Goal: Task Accomplishment & Management: Manage account settings

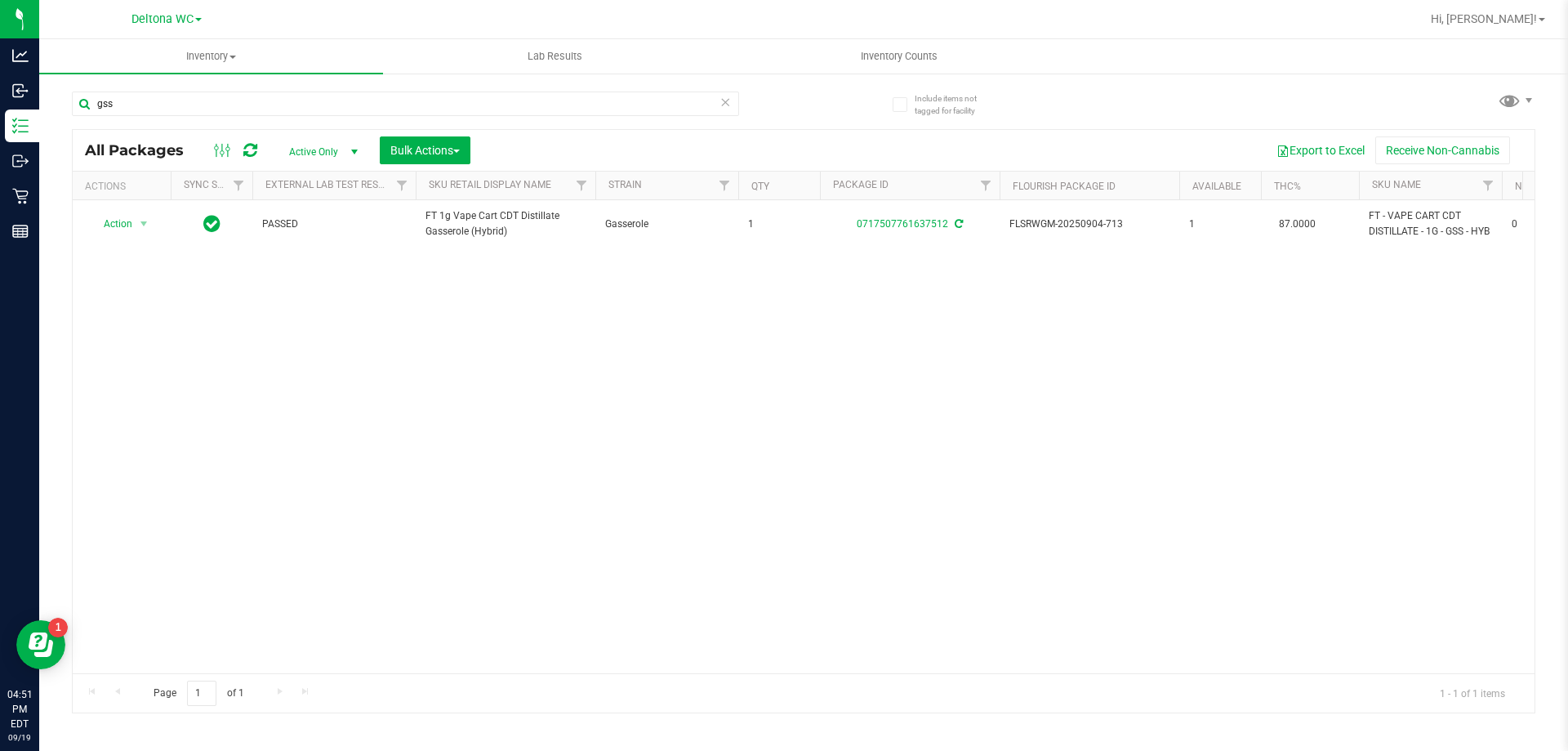
click at [609, 455] on div "Action Action Adjust qty Create package Edit attributes Global inventory Locate…" at bounding box center [803, 437] width 1461 height 473
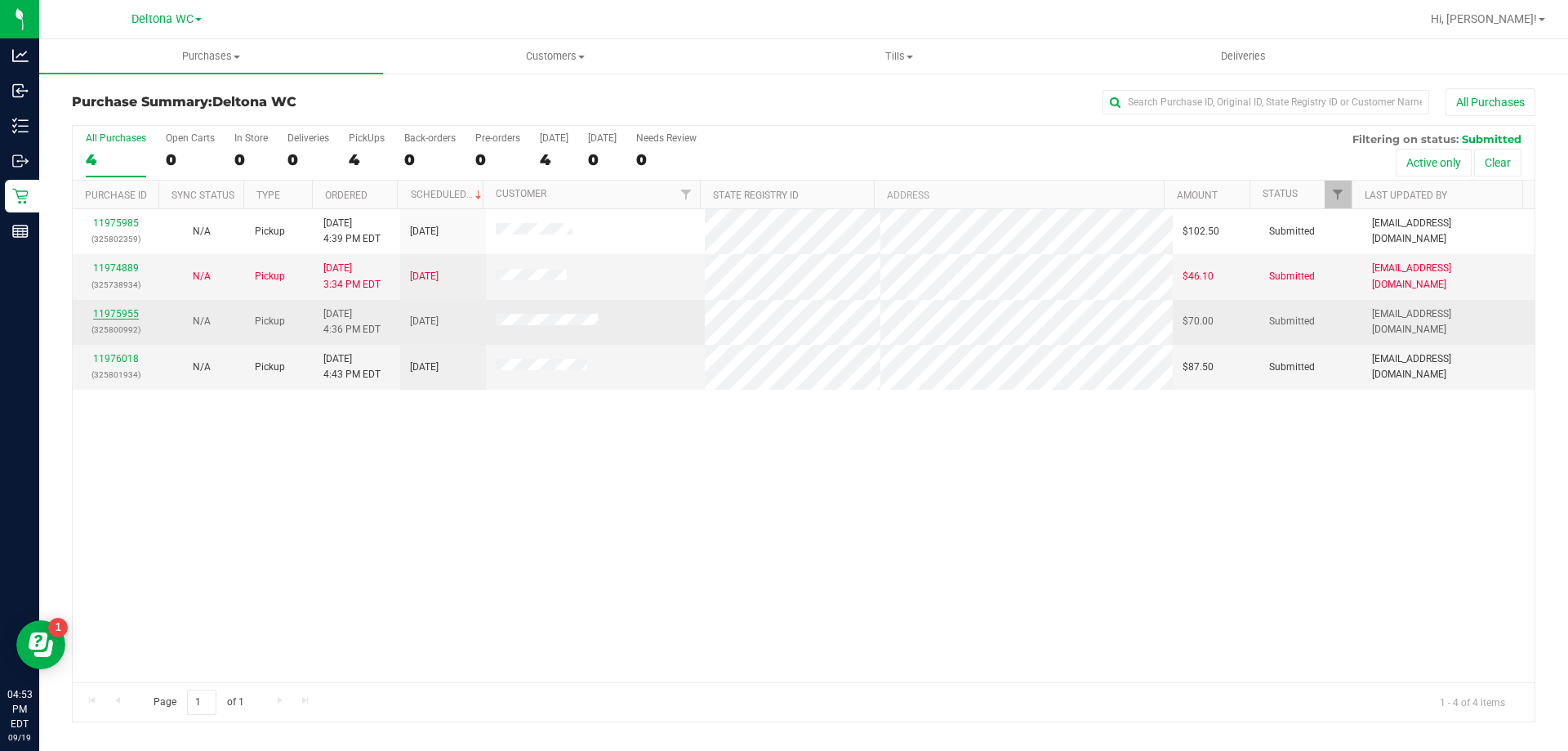
click at [129, 310] on link "11975955" at bounding box center [116, 314] width 46 height 12
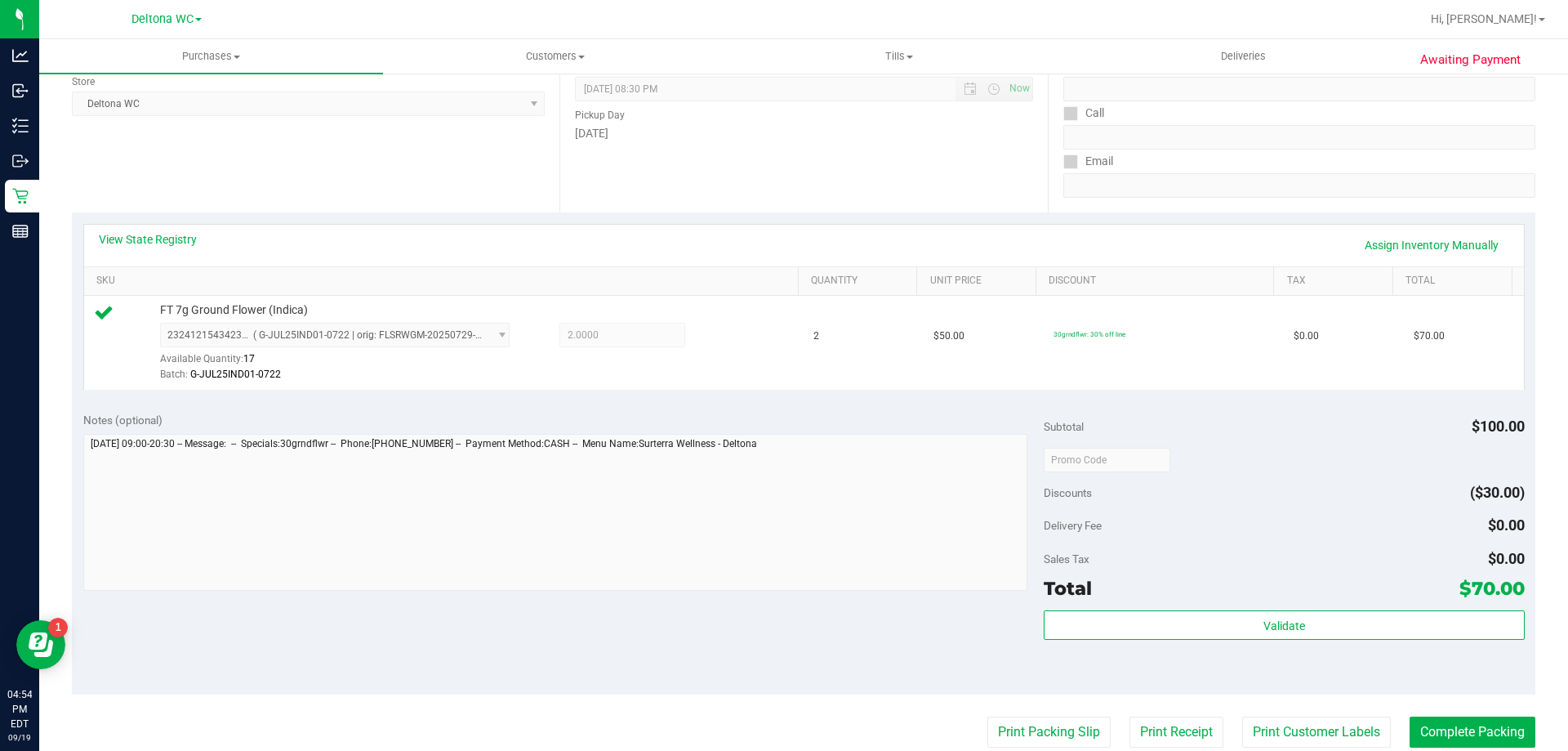
scroll to position [571, 0]
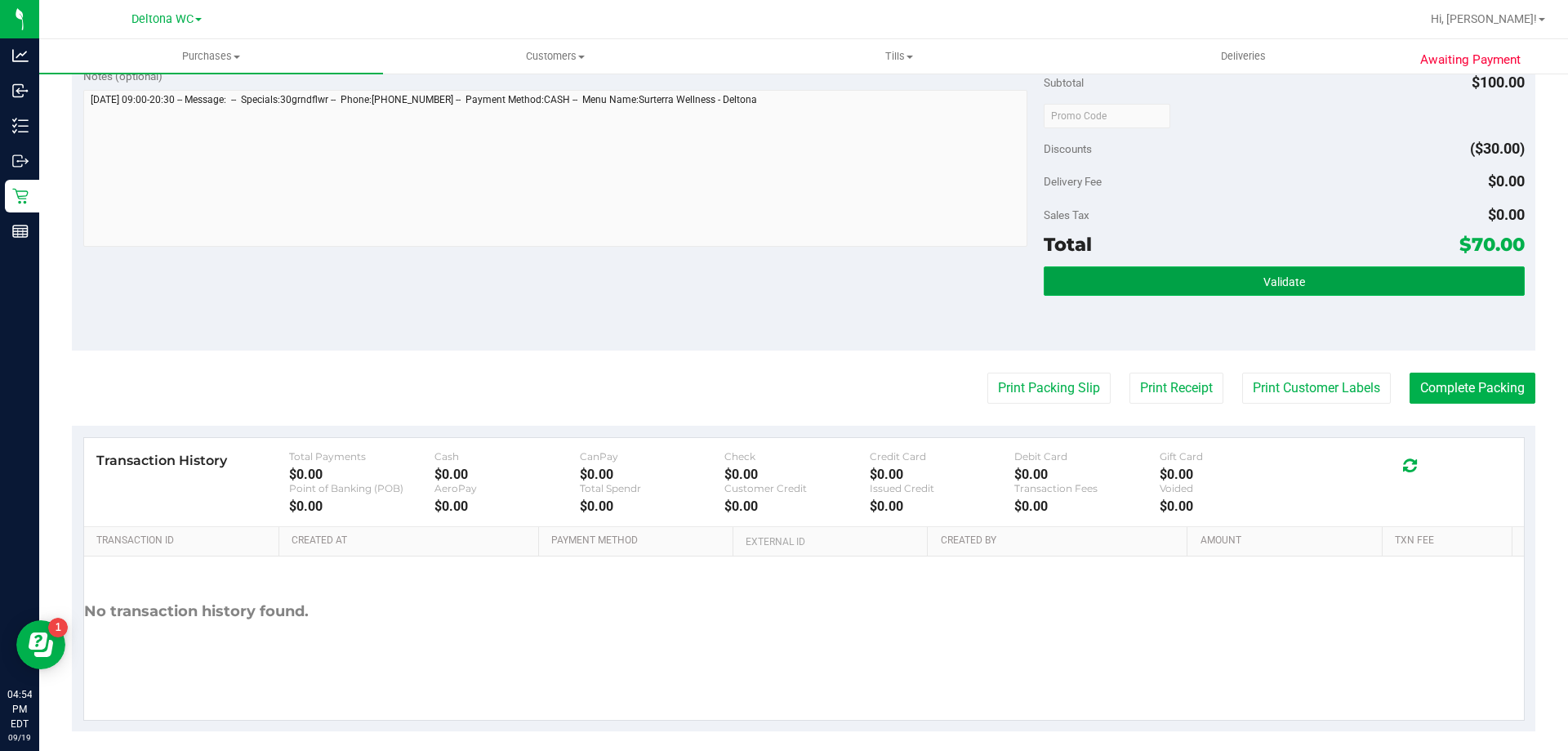
click at [1079, 273] on button "Validate" at bounding box center [1283, 280] width 480 height 30
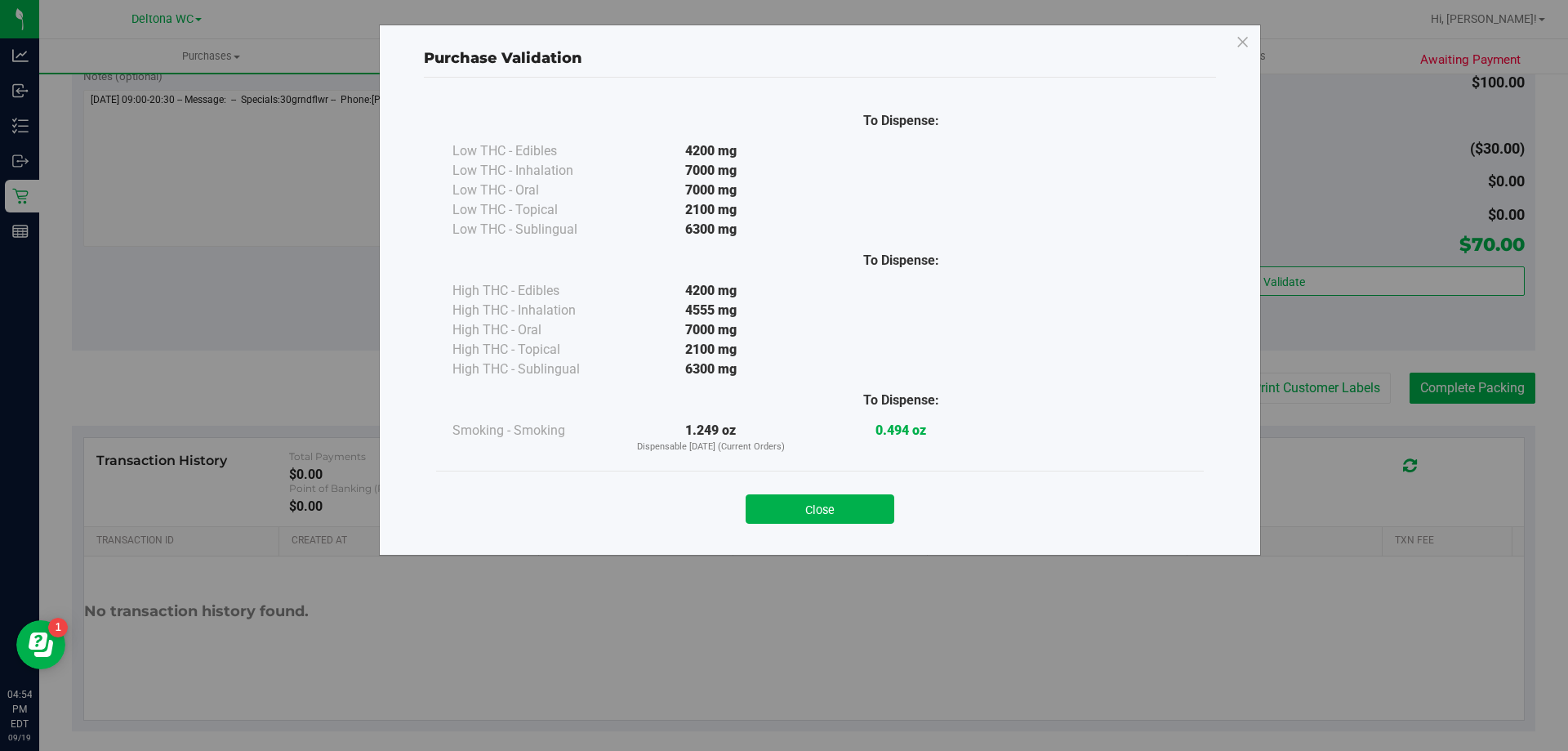
click at [805, 485] on div "Close" at bounding box center [819, 503] width 743 height 40
click at [807, 495] on button "Close" at bounding box center [819, 508] width 148 height 30
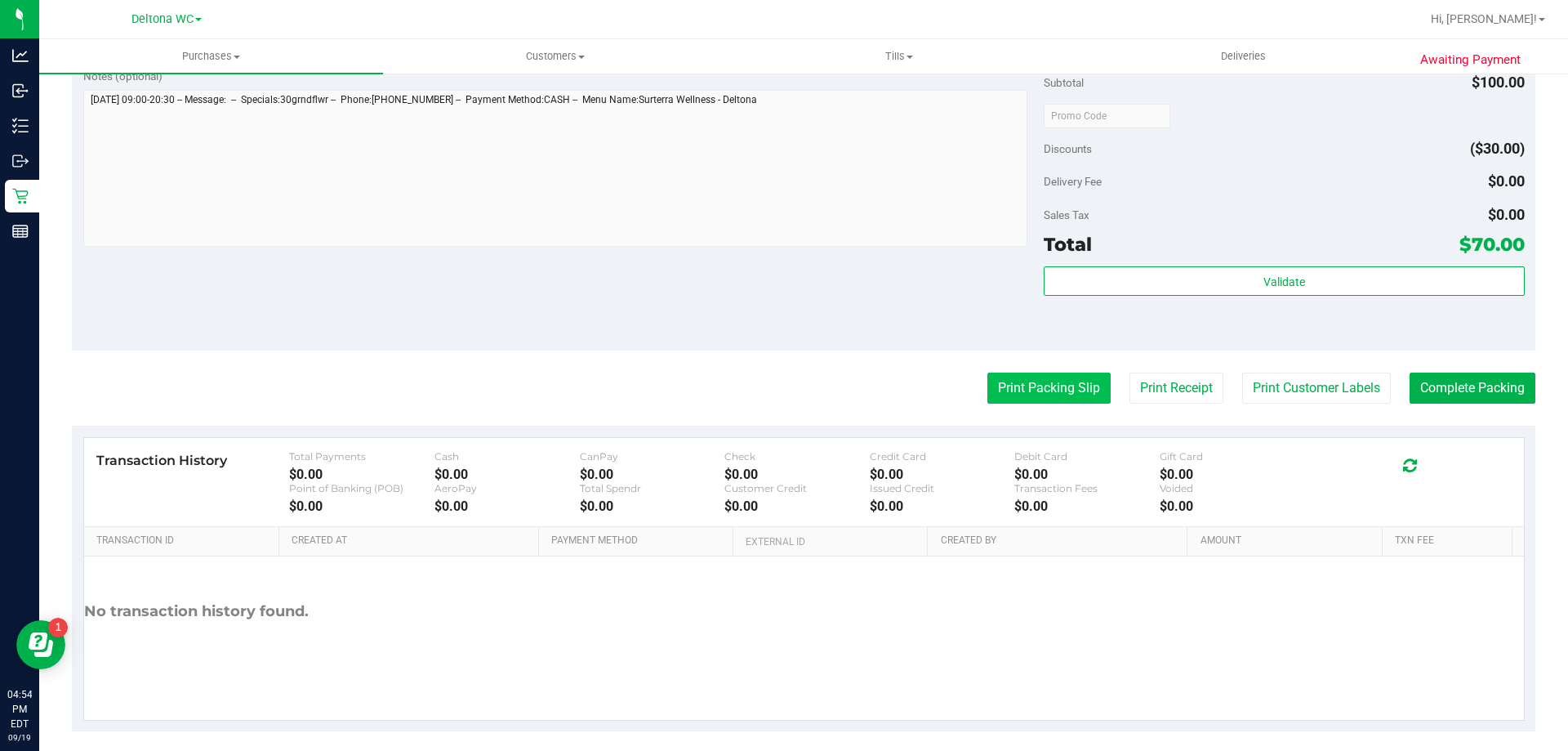
click at [1031, 385] on button "Print Packing Slip" at bounding box center [1048, 388] width 123 height 31
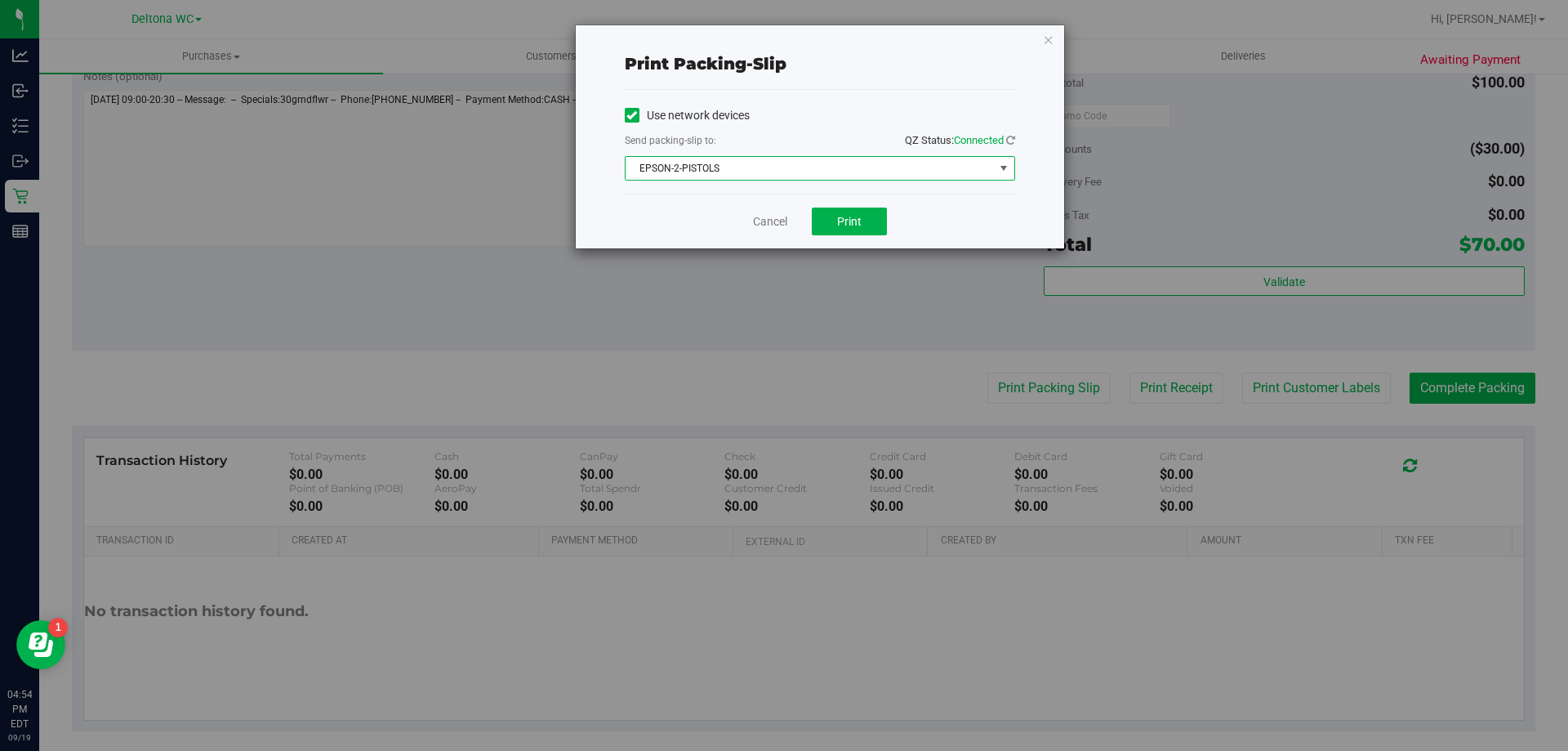
click at [850, 164] on span "EPSON-2-PISTOLS" at bounding box center [809, 168] width 368 height 22
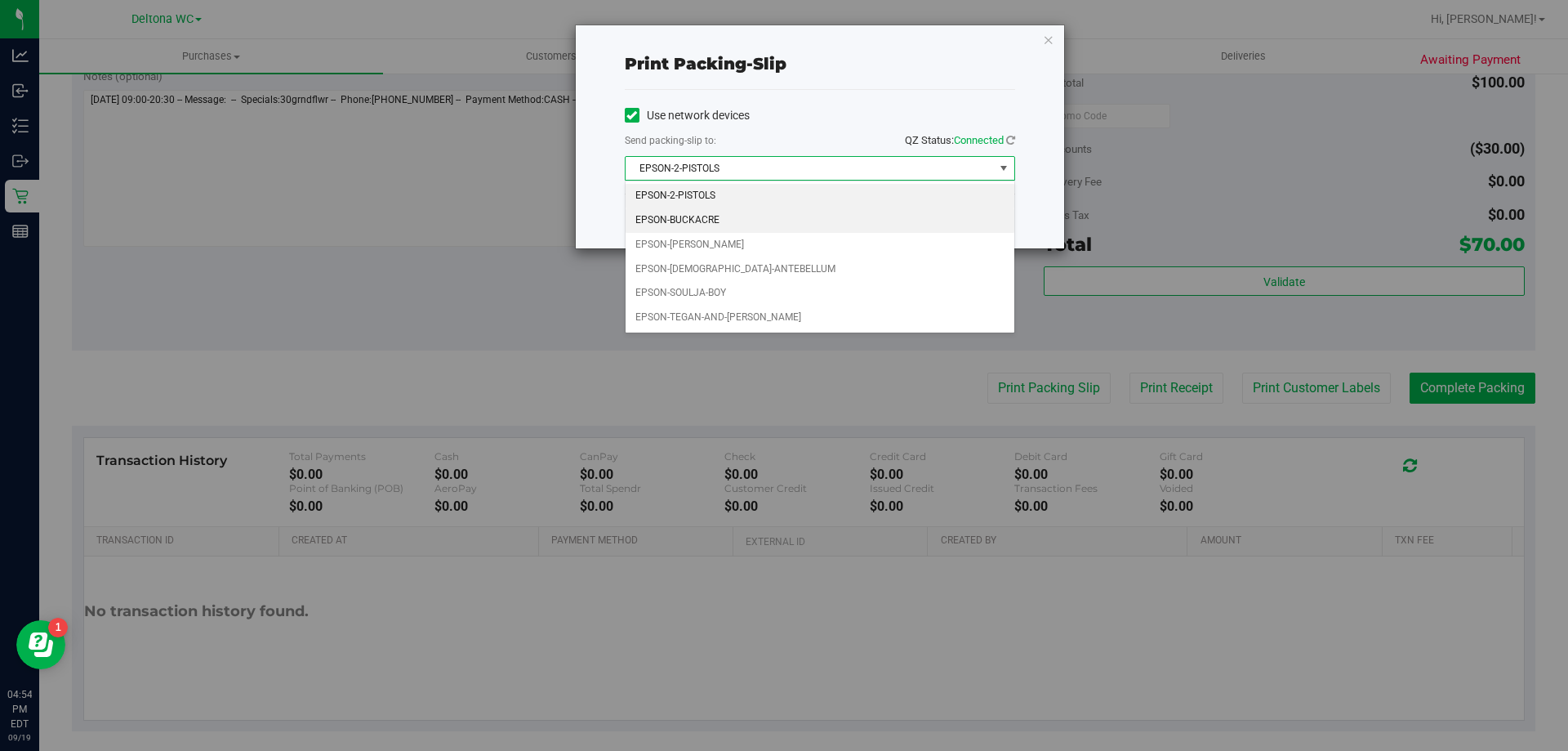
click at [759, 226] on li "EPSON-BUCKACRE" at bounding box center [819, 220] width 389 height 24
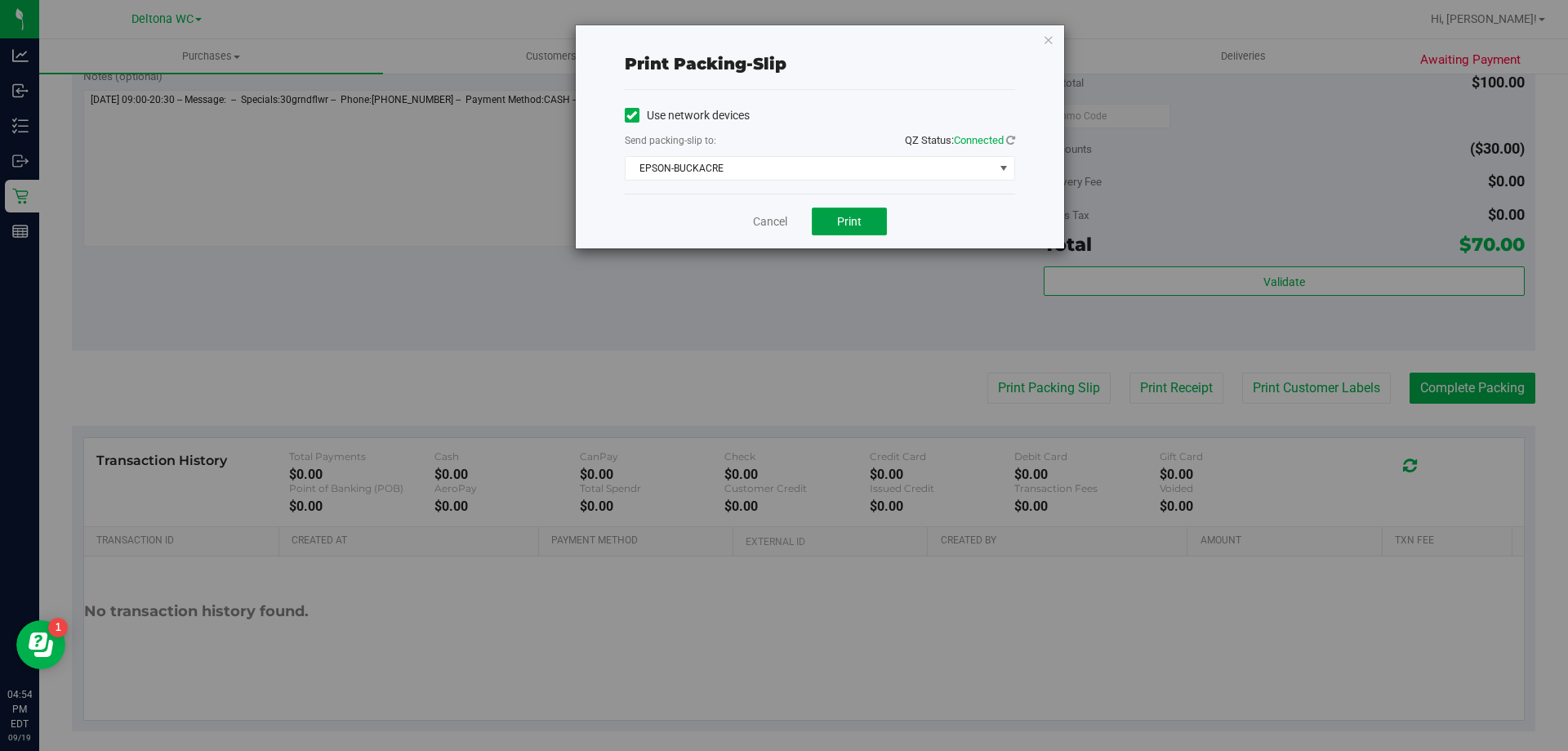
click at [868, 207] on div "Cancel Print" at bounding box center [820, 220] width 391 height 55
drag, startPoint x: 863, startPoint y: 213, endPoint x: 894, endPoint y: 218, distance: 31.4
click at [867, 214] on button "Print" at bounding box center [850, 221] width 75 height 28
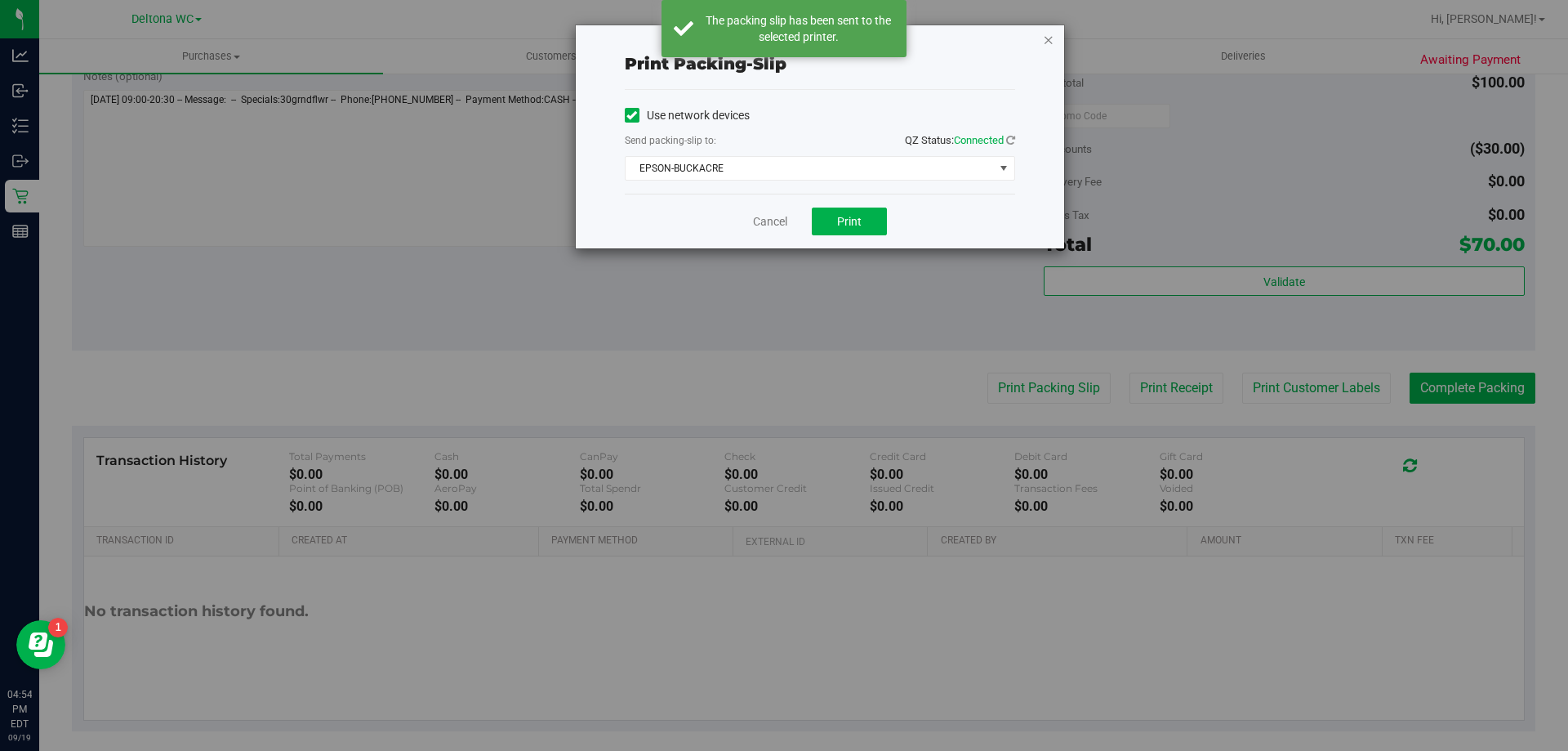
click at [1045, 39] on icon "button" at bounding box center [1048, 40] width 12 height 20
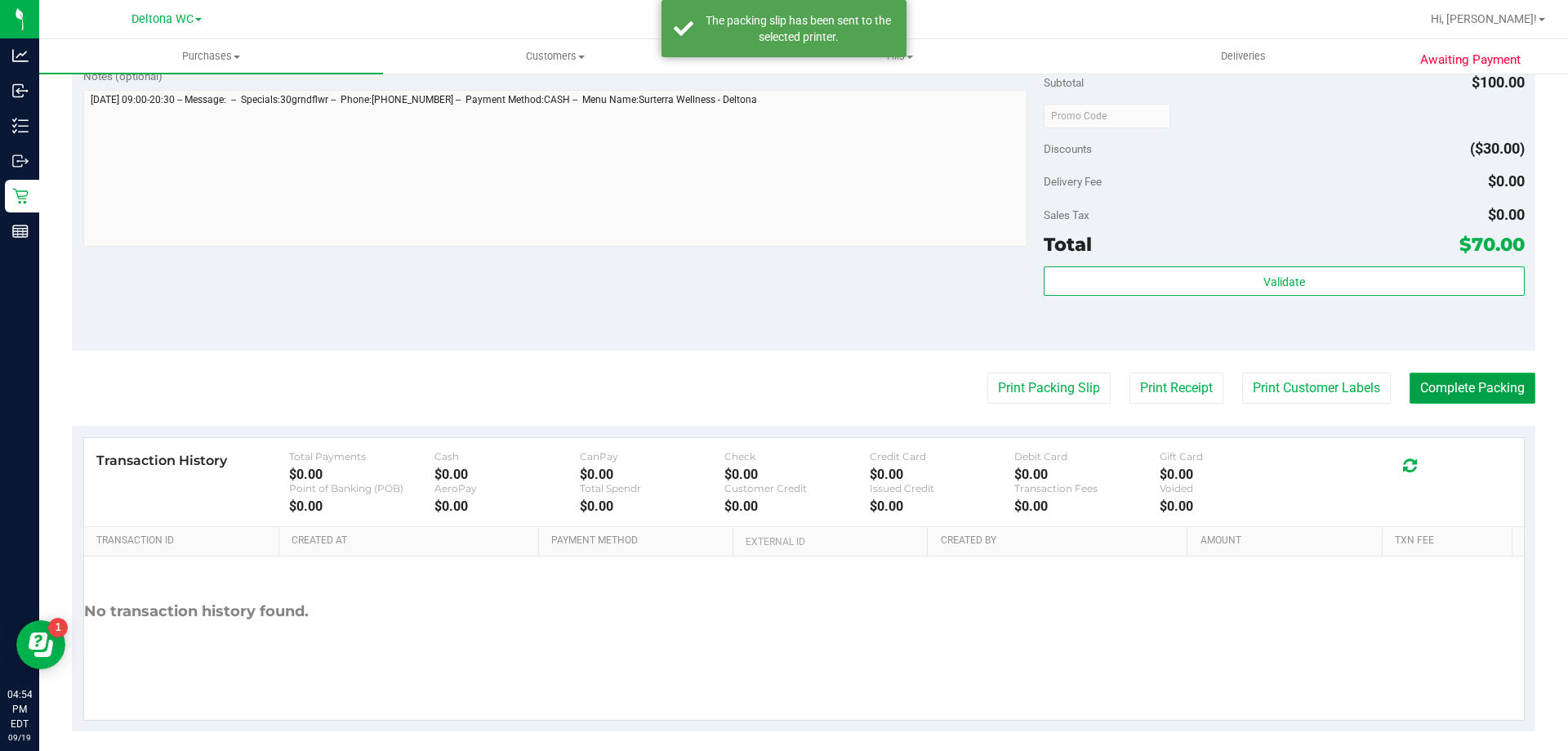
drag, startPoint x: 1430, startPoint y: 383, endPoint x: 1442, endPoint y: 376, distance: 13.9
click at [1441, 376] on button "Complete Packing" at bounding box center [1472, 388] width 126 height 31
